Goal: Information Seeking & Learning: Find specific page/section

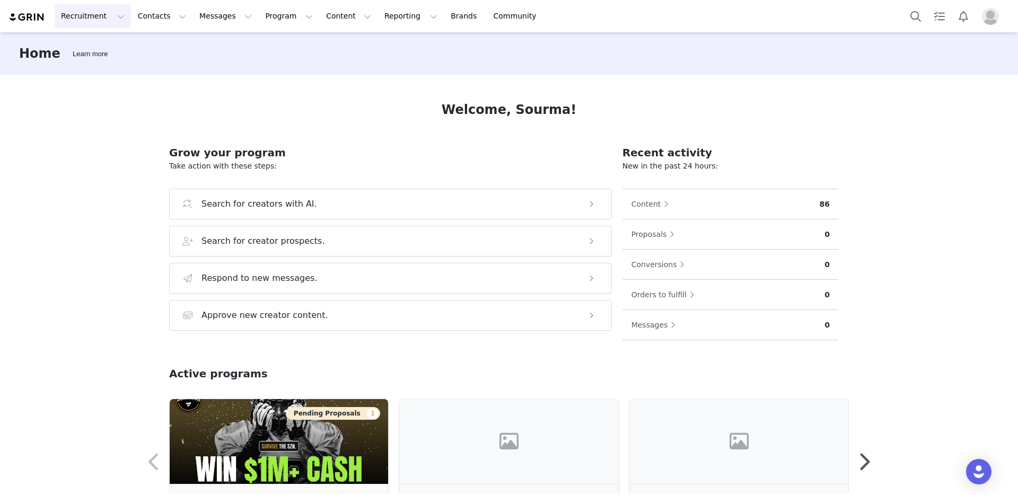
click at [100, 20] on button "Recruitment Recruitment" at bounding box center [93, 16] width 76 height 24
click at [102, 49] on p "Creator Search" at bounding box center [92, 46] width 56 height 11
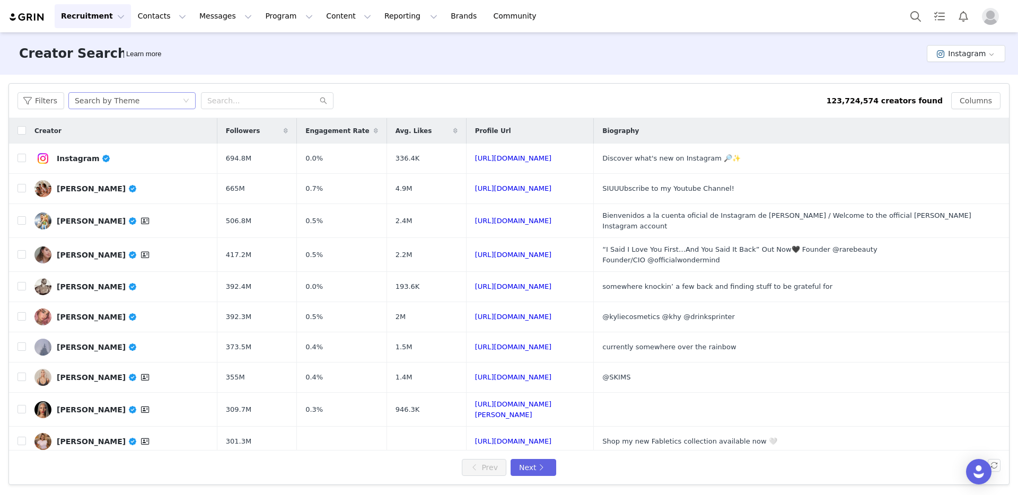
click at [102, 102] on div "Search by Theme" at bounding box center [107, 101] width 65 height 16
click at [120, 137] on li "Search by Creator" at bounding box center [133, 138] width 133 height 17
click at [45, 98] on button "Filters" at bounding box center [40, 100] width 47 height 17
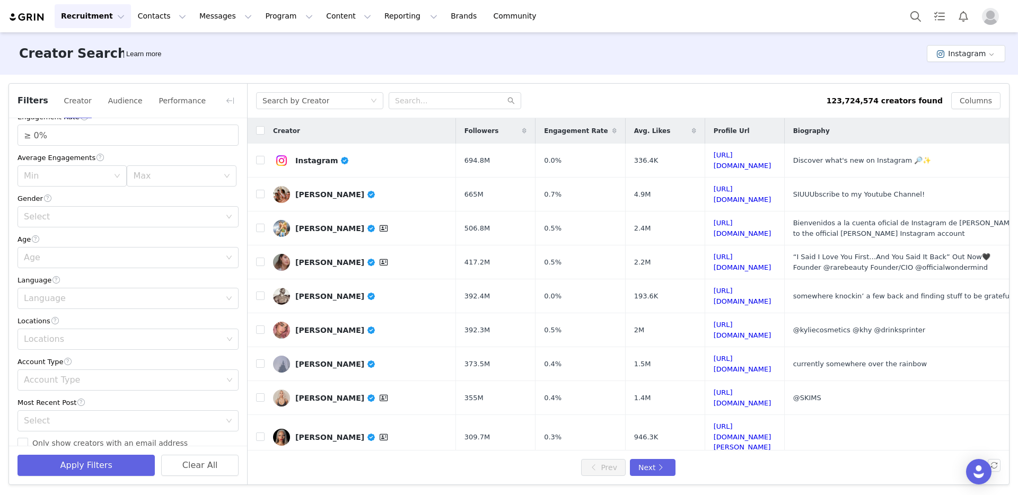
scroll to position [156, 0]
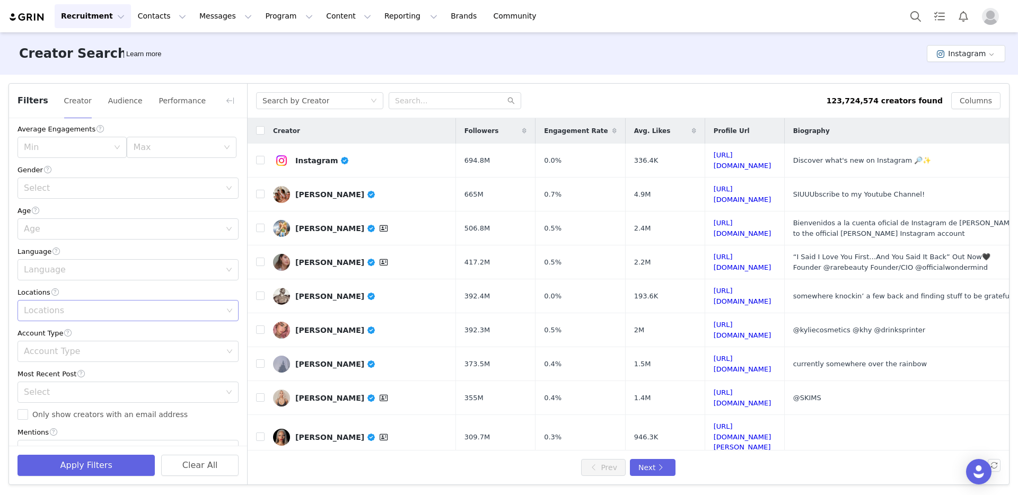
click at [86, 315] on div "Locations" at bounding box center [123, 310] width 199 height 11
type input "phoe"
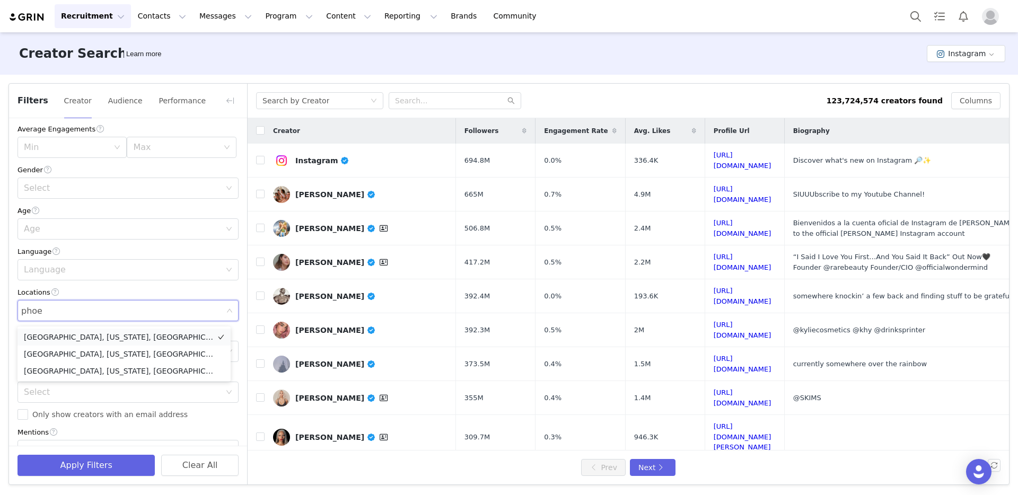
click at [105, 339] on li "[GEOGRAPHIC_DATA], [US_STATE], [GEOGRAPHIC_DATA]" at bounding box center [123, 337] width 213 height 17
click at [219, 445] on div "Mentions" at bounding box center [127, 450] width 221 height 11
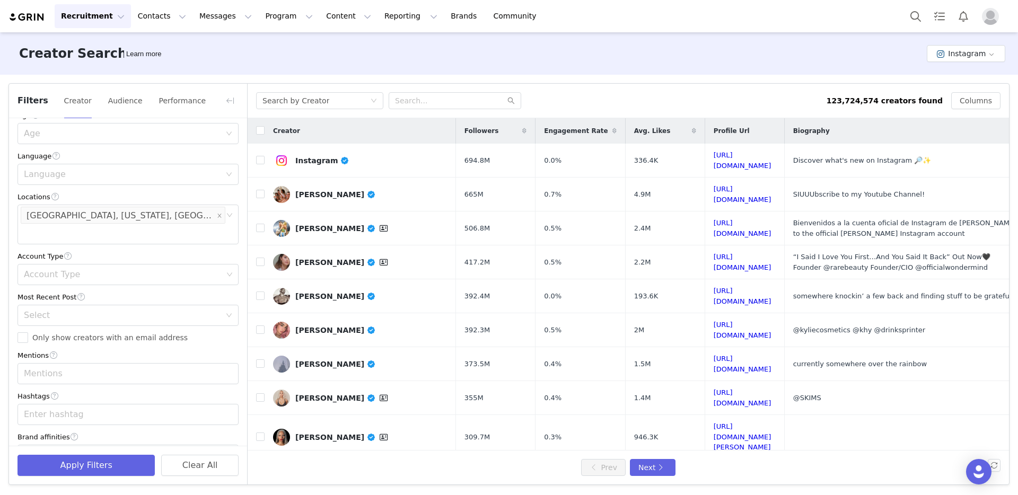
scroll to position [267, 0]
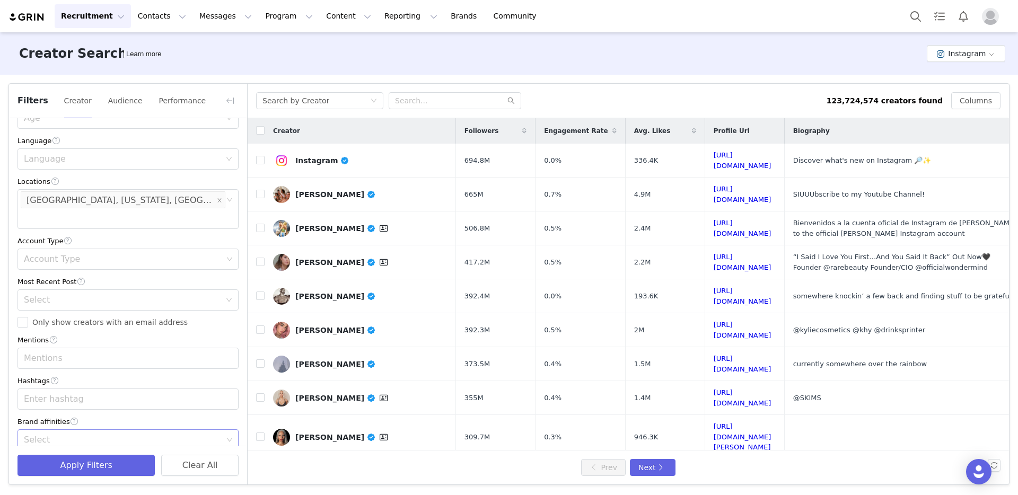
click at [59, 435] on div "Select" at bounding box center [123, 440] width 199 height 11
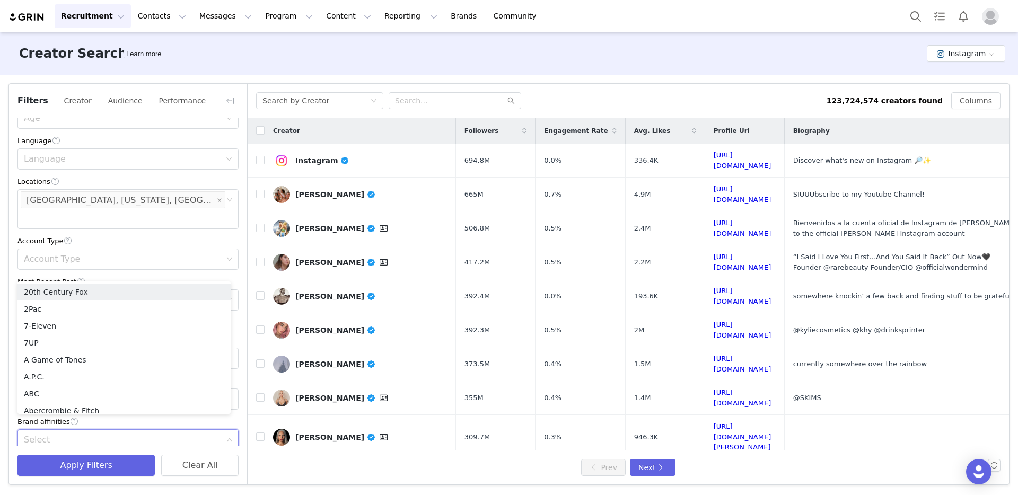
click at [227, 438] on icon "icon: down" at bounding box center [229, 440] width 5 height 4
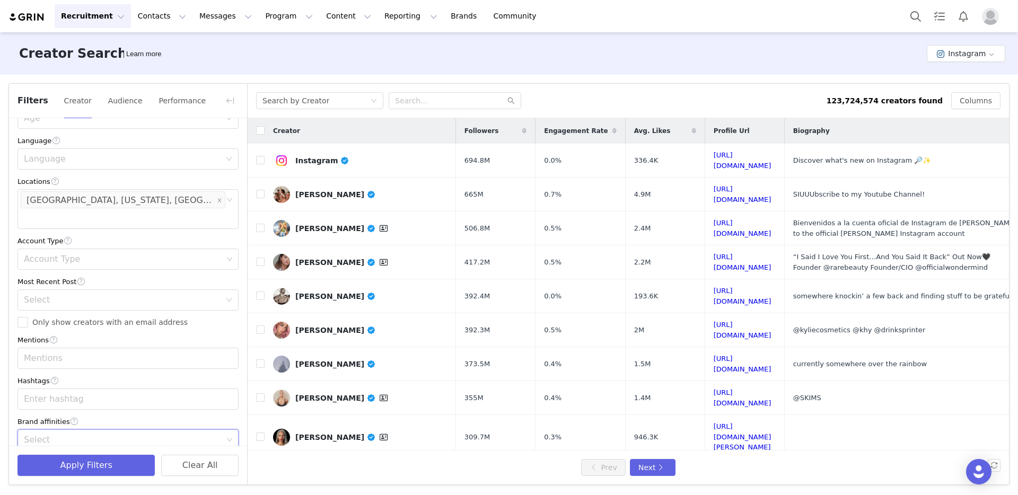
click at [226, 437] on icon "icon: down" at bounding box center [229, 440] width 6 height 6
click at [74, 435] on div "Select" at bounding box center [123, 440] width 199 height 11
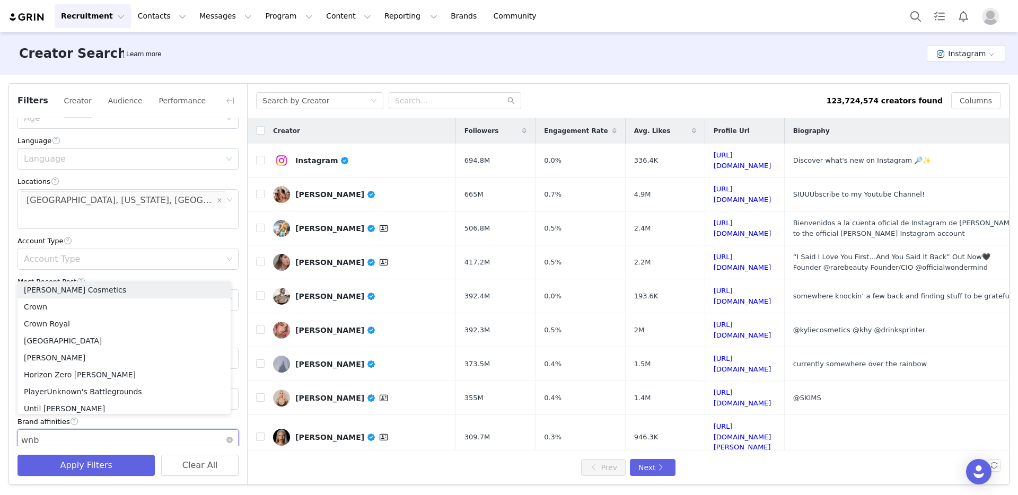
type input "wnba"
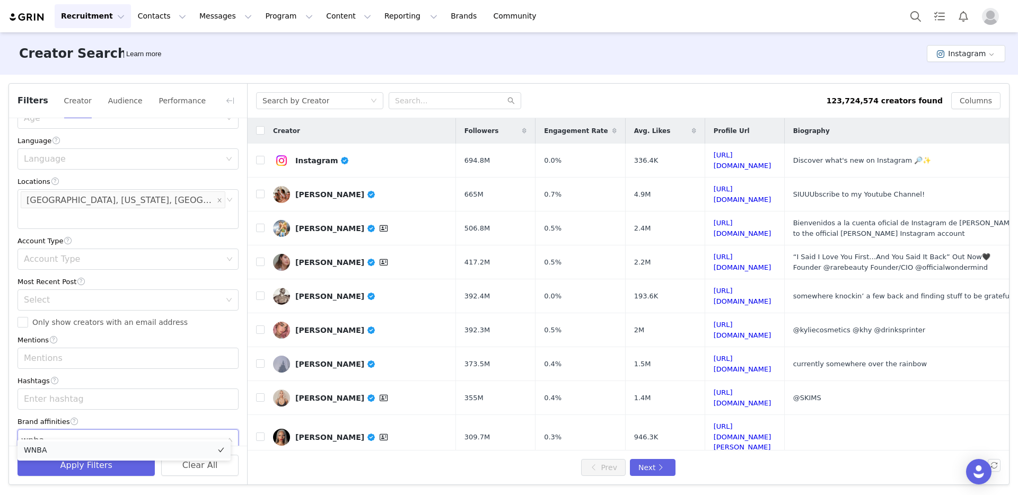
click at [182, 447] on li "WNBA" at bounding box center [123, 450] width 213 height 17
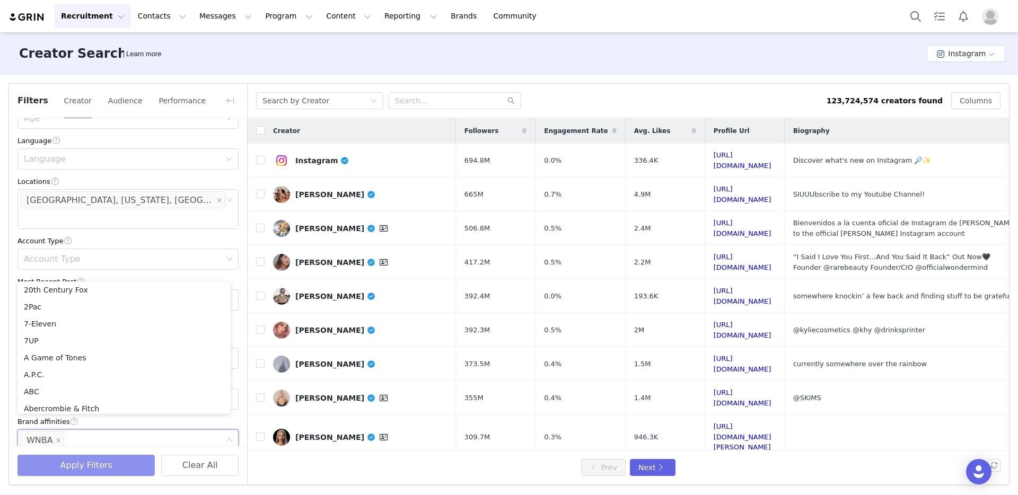
click at [104, 468] on button "Apply Filters" at bounding box center [85, 465] width 137 height 21
click at [69, 467] on body "Recruitment Recruitment Creator Search Curated Lists Landing Pages Web Extensio…" at bounding box center [509, 247] width 1018 height 495
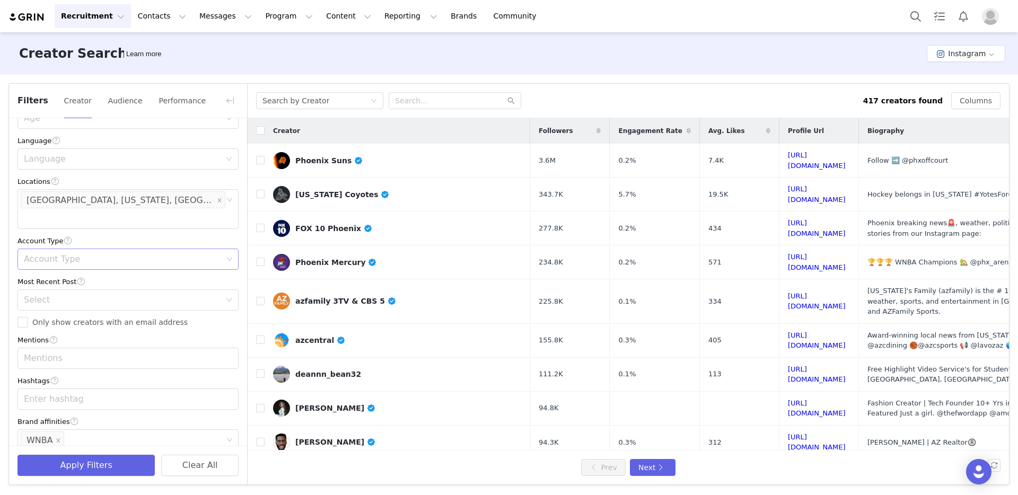
click at [98, 254] on div "Account Type" at bounding box center [123, 259] width 199 height 11
click at [59, 296] on li "Creator" at bounding box center [123, 301] width 213 height 17
click at [188, 235] on div "Account Type" at bounding box center [127, 240] width 221 height 11
click at [95, 465] on button "Apply Filters" at bounding box center [85, 465] width 137 height 21
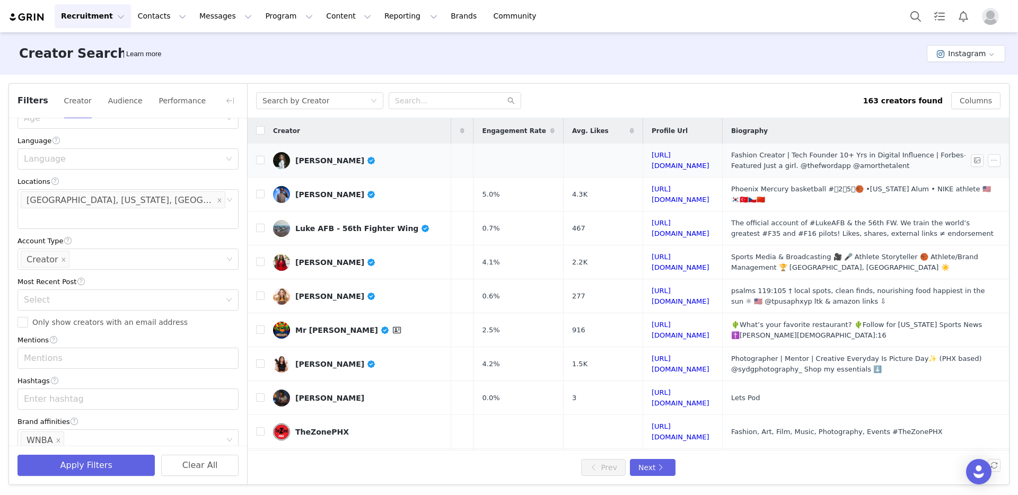
scroll to position [0, 57]
click at [680, 193] on link "[URL][DOMAIN_NAME]" at bounding box center [681, 194] width 58 height 19
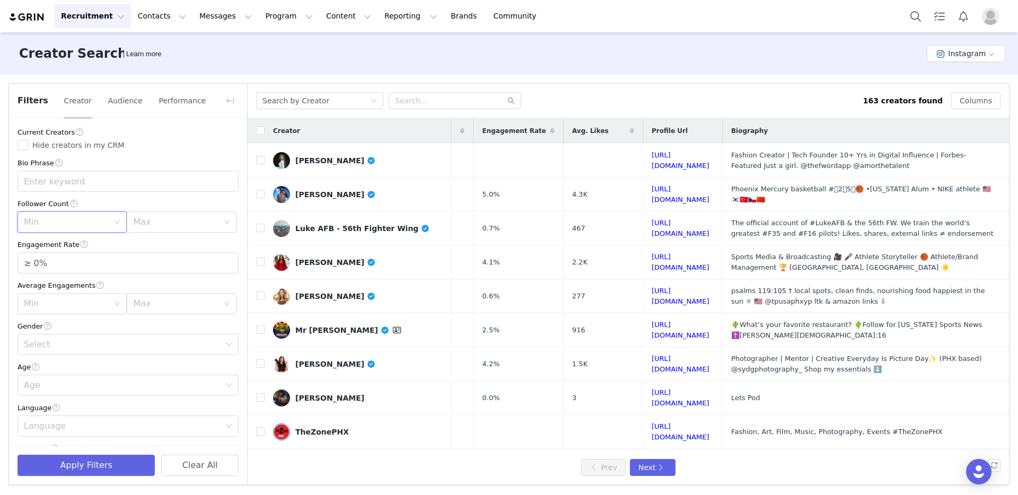
click at [114, 222] on icon "icon: down" at bounding box center [117, 222] width 6 height 6
click at [71, 321] on li "250k" at bounding box center [69, 324] width 105 height 17
click at [79, 468] on button "Apply Filters" at bounding box center [85, 465] width 137 height 21
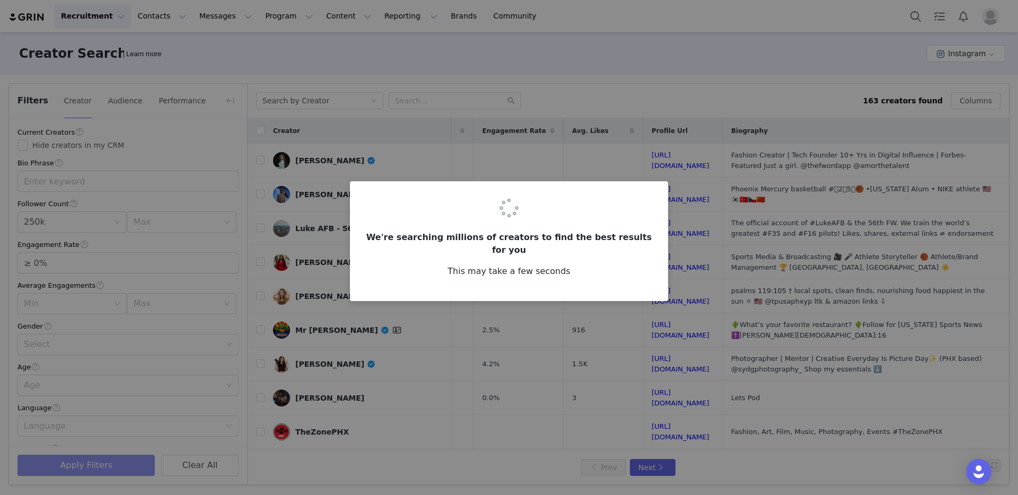
scroll to position [0, 0]
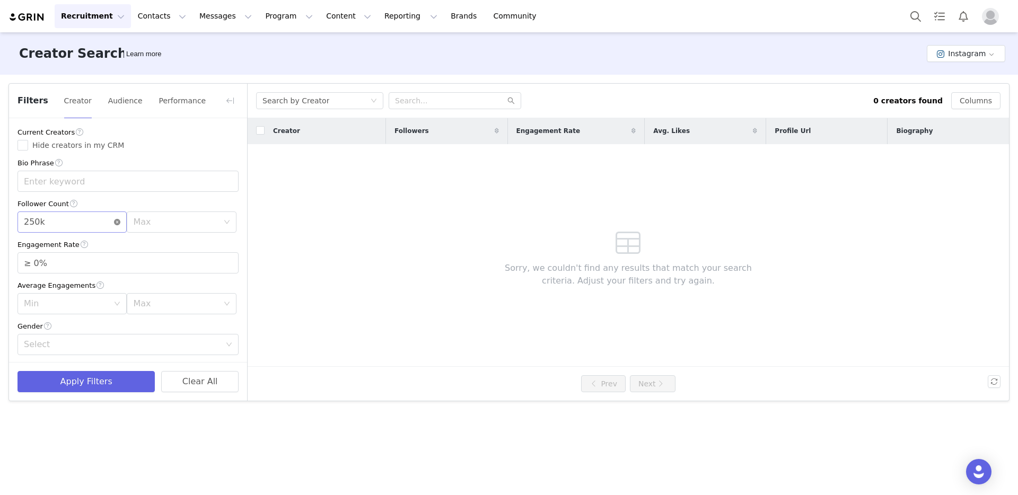
click at [116, 222] on icon "icon: close-circle" at bounding box center [117, 222] width 6 height 6
click at [115, 224] on icon "icon: down" at bounding box center [117, 223] width 5 height 4
click at [61, 309] on li "100k" at bounding box center [69, 312] width 105 height 17
click at [89, 376] on button "Apply Filters" at bounding box center [85, 381] width 137 height 21
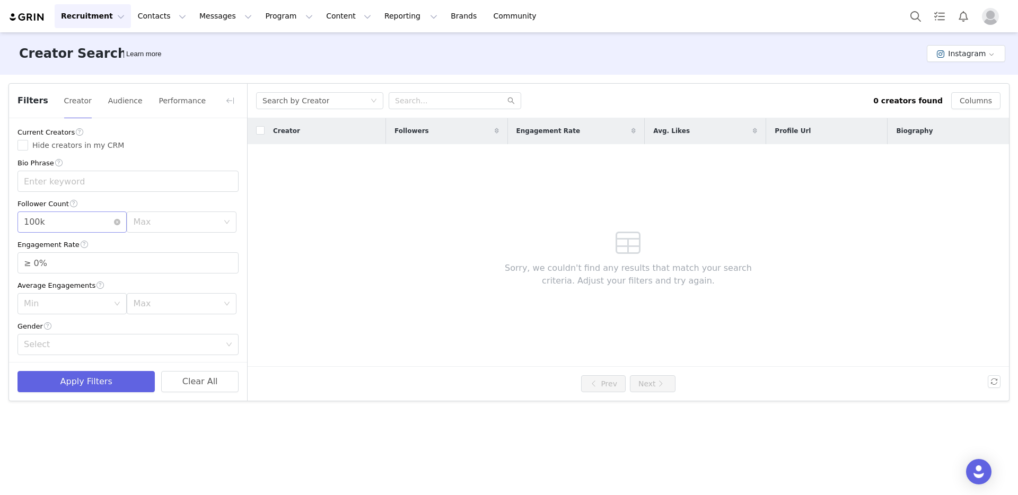
click at [119, 222] on div "Min 100k" at bounding box center [71, 222] width 109 height 21
click at [114, 225] on icon "icon: close-circle" at bounding box center [117, 222] width 6 height 6
click at [107, 381] on button "Apply Filters" at bounding box center [85, 381] width 137 height 21
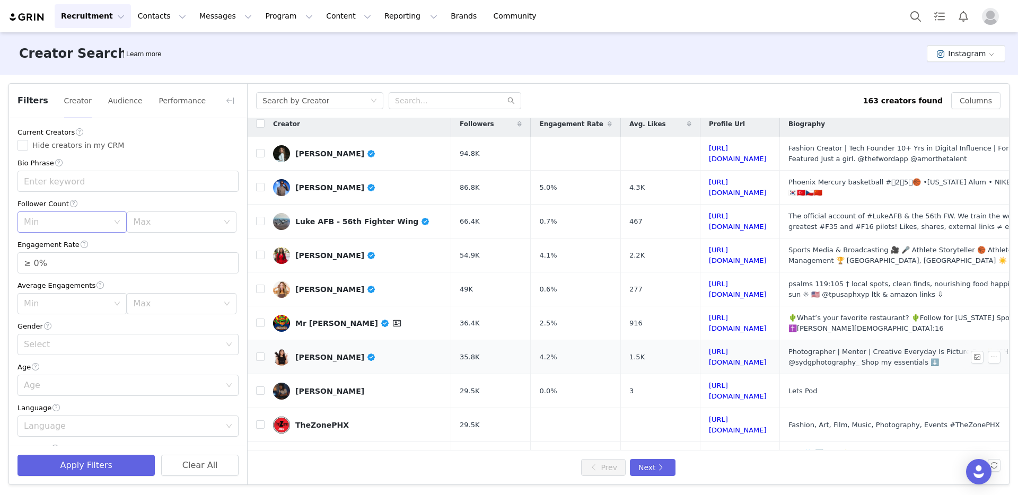
scroll to position [60, 0]
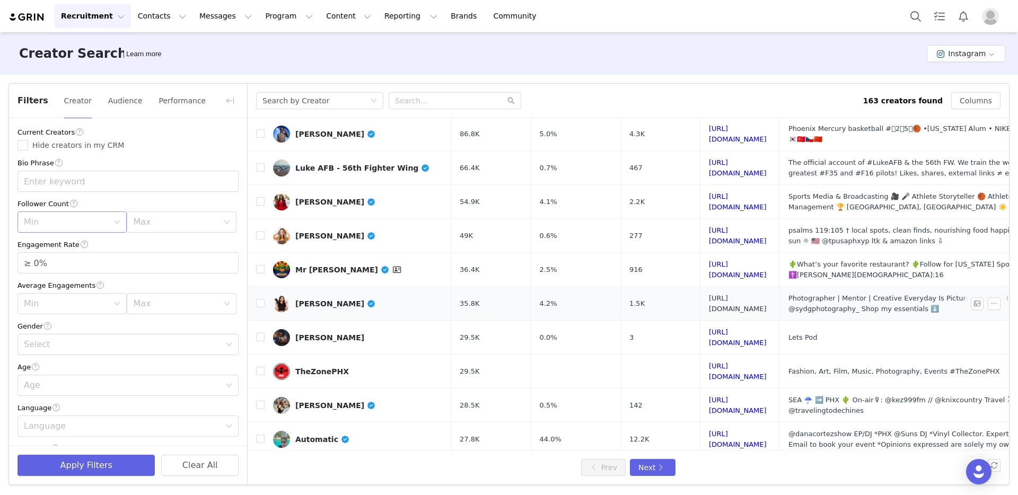
click at [743, 301] on link "[URL][DOMAIN_NAME]" at bounding box center [738, 303] width 58 height 19
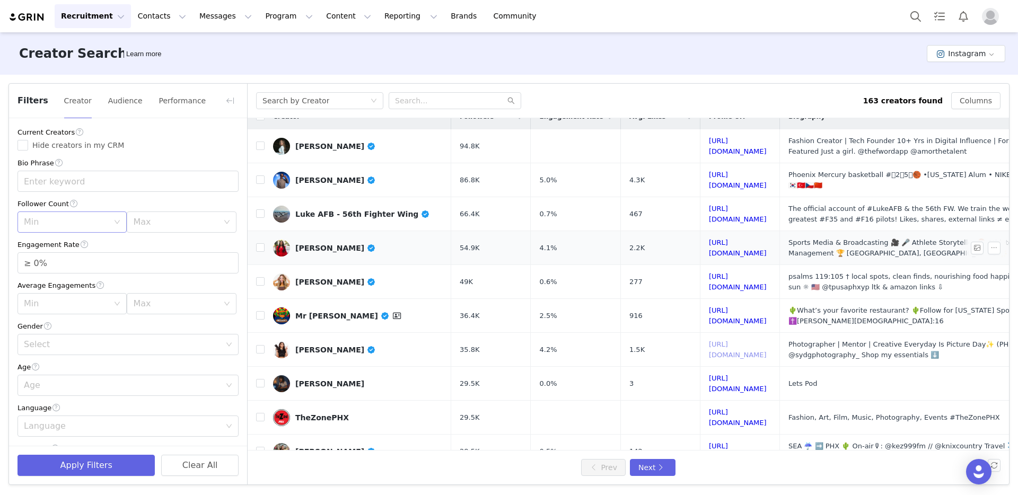
scroll to position [0, 0]
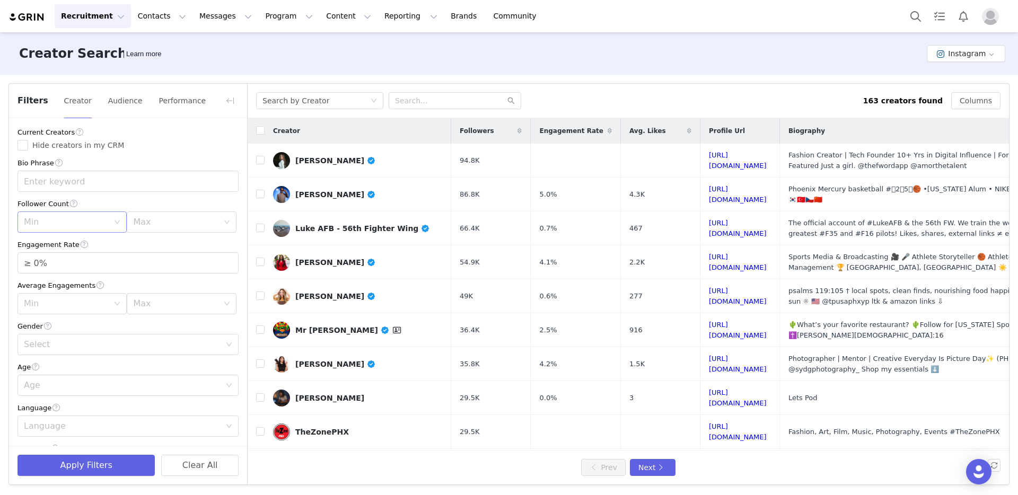
click at [509, 60] on div "Creator Search Learn more Instagram" at bounding box center [509, 53] width 1018 height 42
